Goal: Task Accomplishment & Management: Use online tool/utility

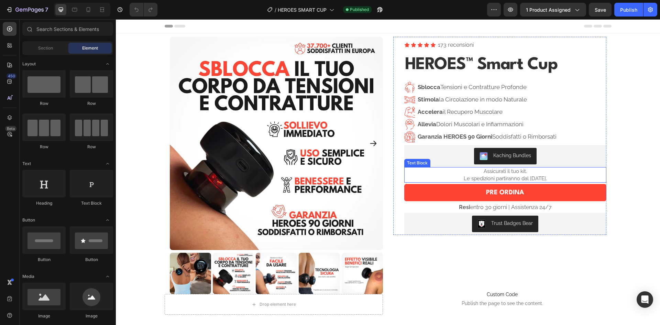
click at [522, 176] on span "Le spedizioni partiranno dal 2 Settembre." at bounding box center [505, 178] width 83 height 6
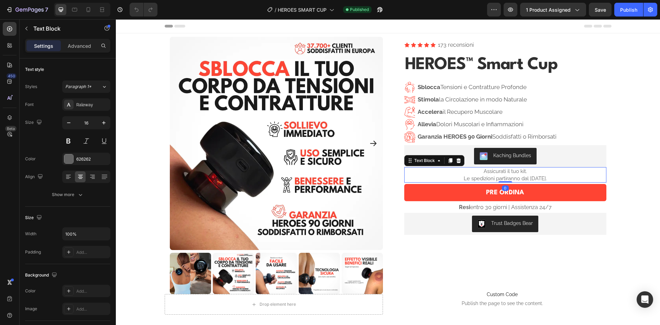
click at [522, 176] on span "Le spedizioni partiranno dal 2 Settembre." at bounding box center [505, 178] width 83 height 6
drag, startPoint x: 522, startPoint y: 176, endPoint x: 501, endPoint y: 176, distance: 21.0
click at [501, 176] on span "Le spedizioni partiranno dal 2 Settembre." at bounding box center [505, 178] width 83 height 6
click at [525, 172] on p "Assicurati il tuo kit." at bounding box center [505, 171] width 201 height 7
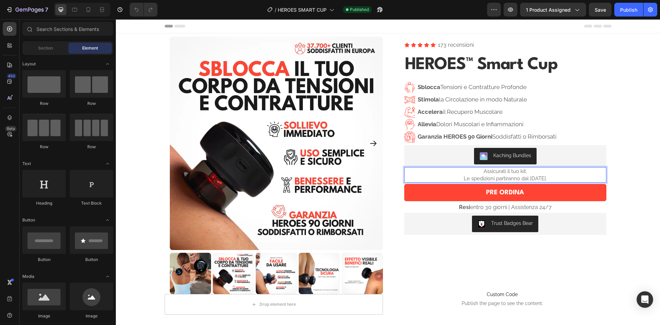
click at [528, 176] on span "Le spedizioni partiranno dal 2 Settembre." at bounding box center [505, 178] width 83 height 6
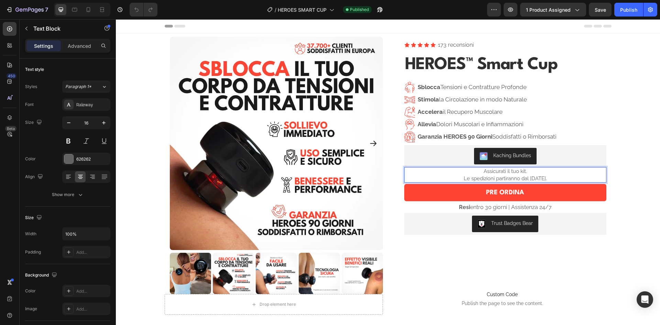
click at [504, 175] on span "Le spedizioni partiranno dal 2 Settembre." at bounding box center [505, 178] width 83 height 6
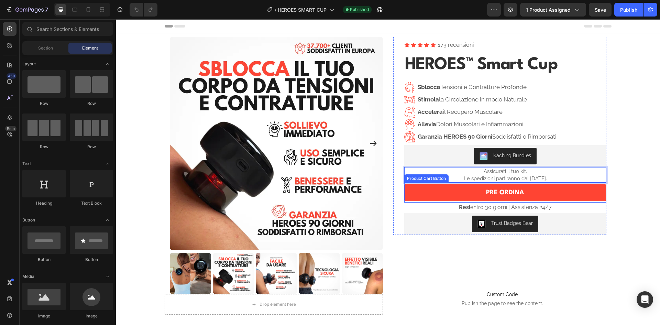
click at [609, 178] on section "Product Images Row Icon Icon Icon Icon Icon Icon List 173 recensioni Text Block…" at bounding box center [388, 163] width 458 height 261
click at [561, 174] on p "Assicurati il tuo kit." at bounding box center [505, 171] width 201 height 7
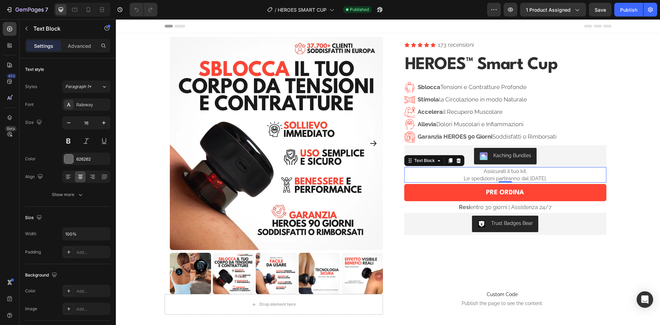
drag, startPoint x: 492, startPoint y: 171, endPoint x: 483, endPoint y: 171, distance: 9.3
click at [484, 171] on span "Assicurati il tuo kit." at bounding box center [505, 171] width 43 height 6
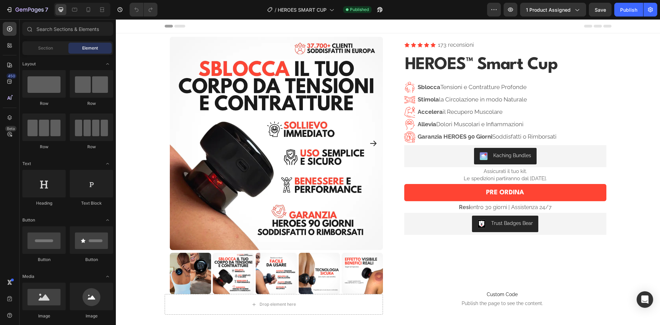
click at [556, 172] on p "Assicurati il tuo kit." at bounding box center [505, 171] width 201 height 7
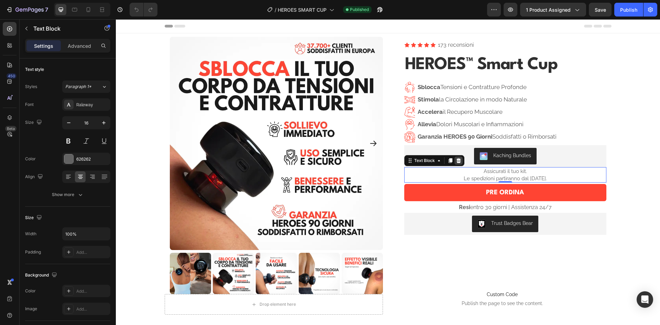
click at [458, 160] on icon at bounding box center [459, 161] width 6 height 6
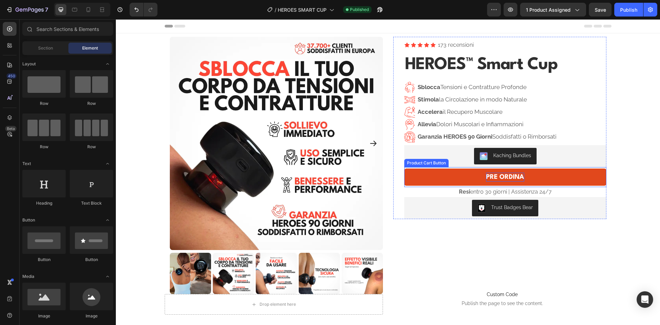
click at [498, 173] on div "PRE ORDINA" at bounding box center [505, 177] width 38 height 9
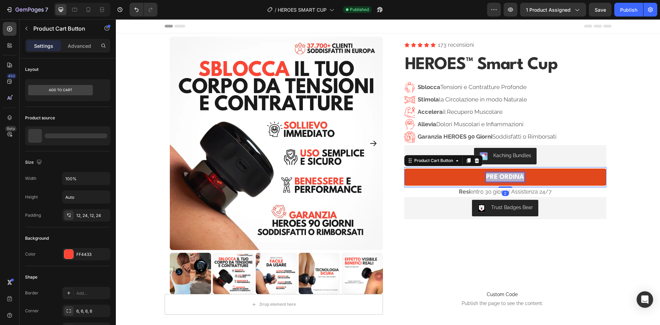
click at [498, 173] on p "PRE ORDINA" at bounding box center [505, 177] width 38 height 9
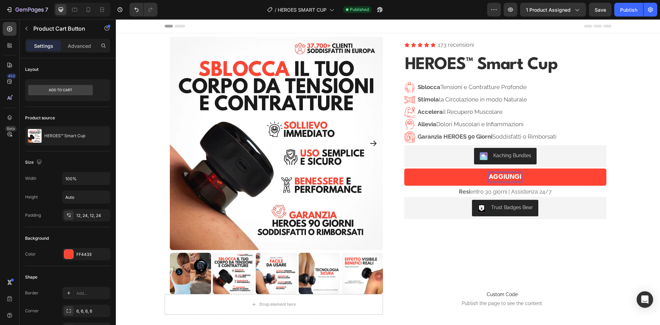
click at [404, 169] on button "AGGIUNGI" at bounding box center [505, 177] width 202 height 17
click at [404, 169] on button "AGGIUNGI AL" at bounding box center [505, 177] width 202 height 17
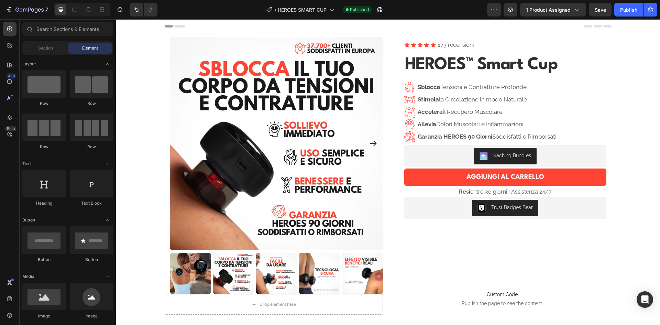
click at [628, 8] on div "Publish" at bounding box center [628, 9] width 17 height 7
click at [301, 9] on span "HEROES SMART CUP" at bounding box center [302, 9] width 49 height 7
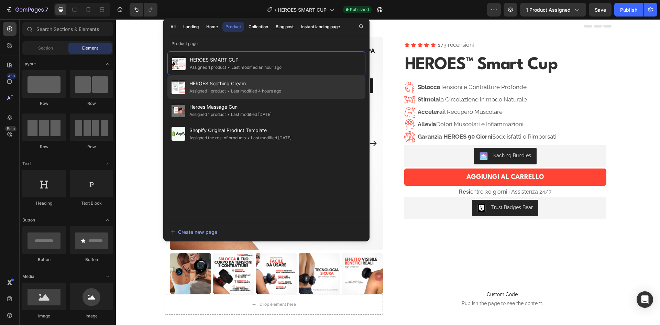
click at [266, 90] on div "• Last modified 4 hours ago" at bounding box center [253, 91] width 55 height 7
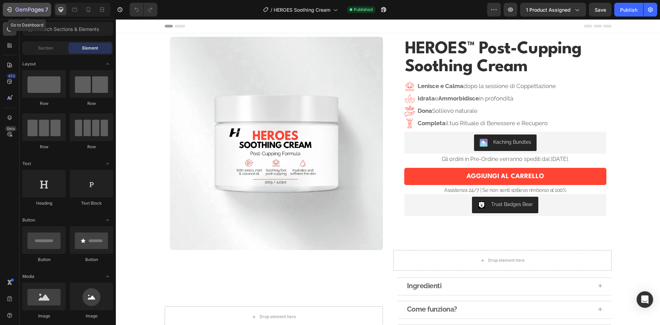
click at [11, 7] on icon "button" at bounding box center [9, 9] width 7 height 7
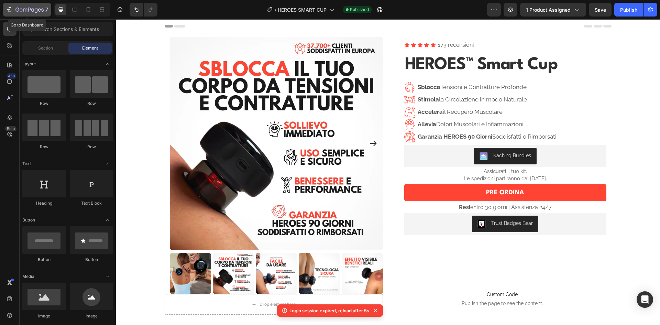
click at [16, 11] on icon "button" at bounding box center [17, 10] width 4 height 4
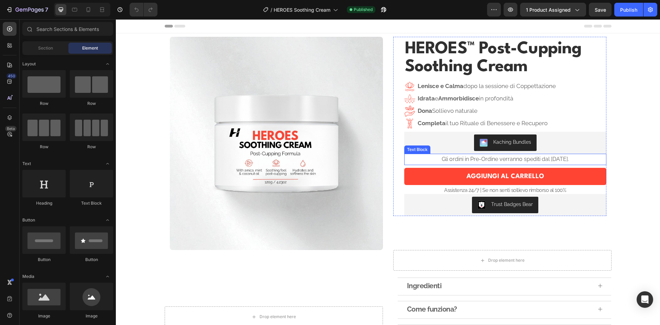
click at [559, 157] on p "Gli ordini in Pre-Ordine verranno spediti dal [DATE]." at bounding box center [505, 159] width 201 height 10
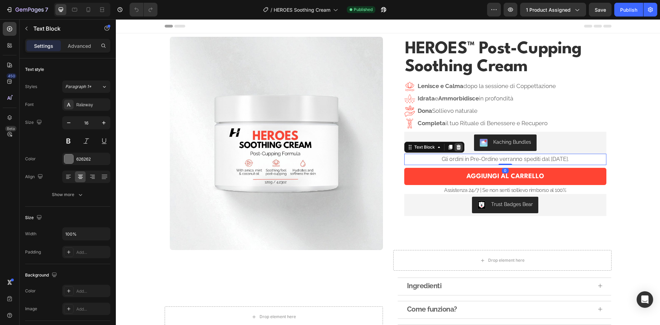
click at [456, 151] on div at bounding box center [459, 147] width 8 height 8
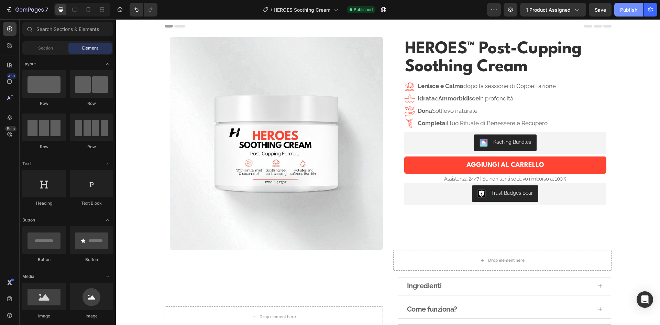
click at [622, 8] on div "Publish" at bounding box center [628, 9] width 17 height 7
drag, startPoint x: 10, startPoint y: 9, endPoint x: 13, endPoint y: 13, distance: 5.2
click at [10, 9] on icon "button" at bounding box center [9, 9] width 7 height 7
